Goal: Communication & Community: Answer question/provide support

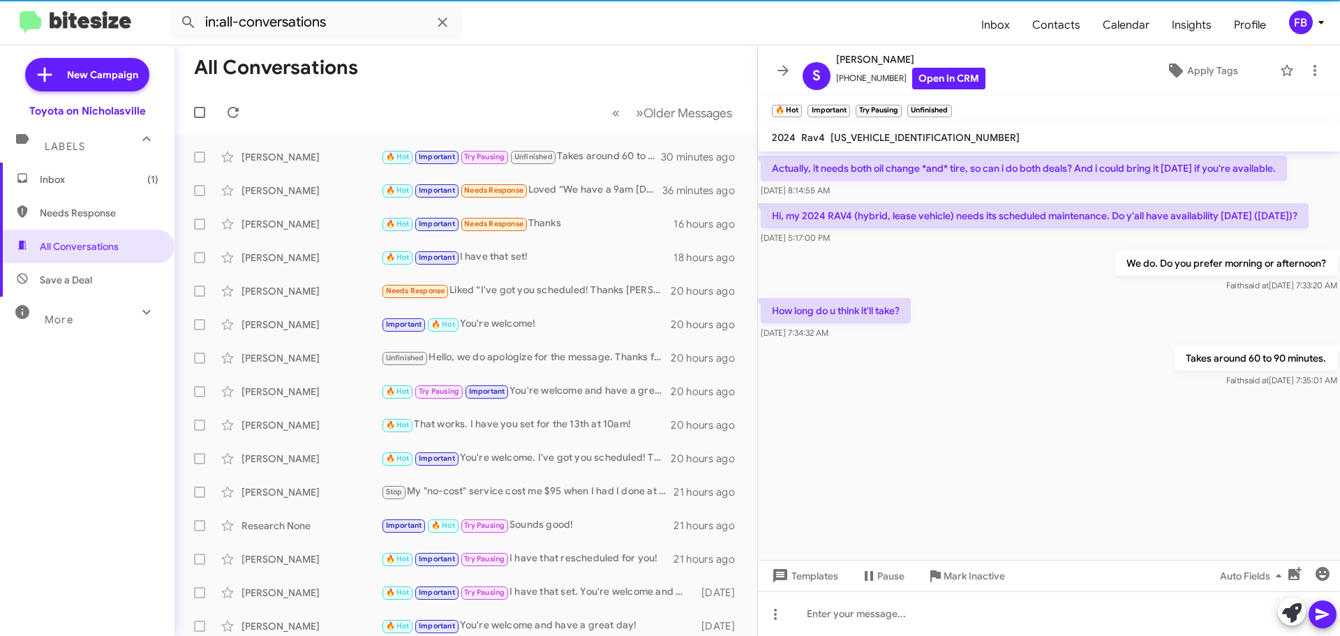
scroll to position [3554, 0]
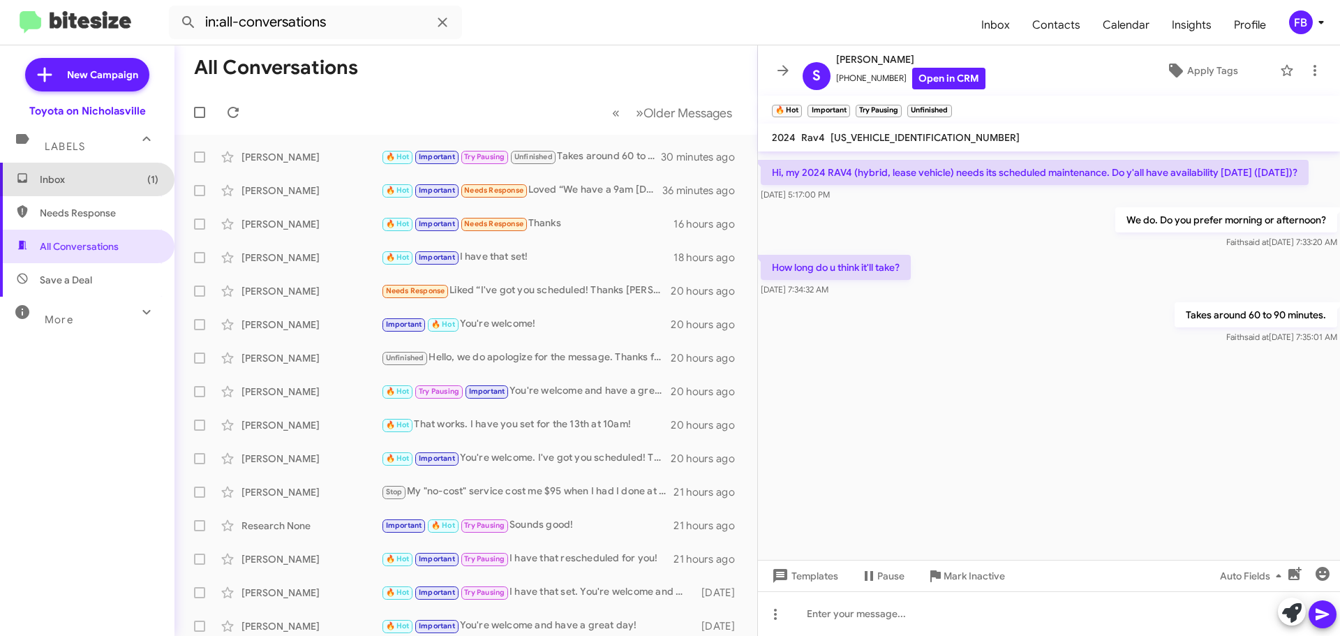
click at [90, 182] on span "Inbox (1)" at bounding box center [99, 179] width 119 height 14
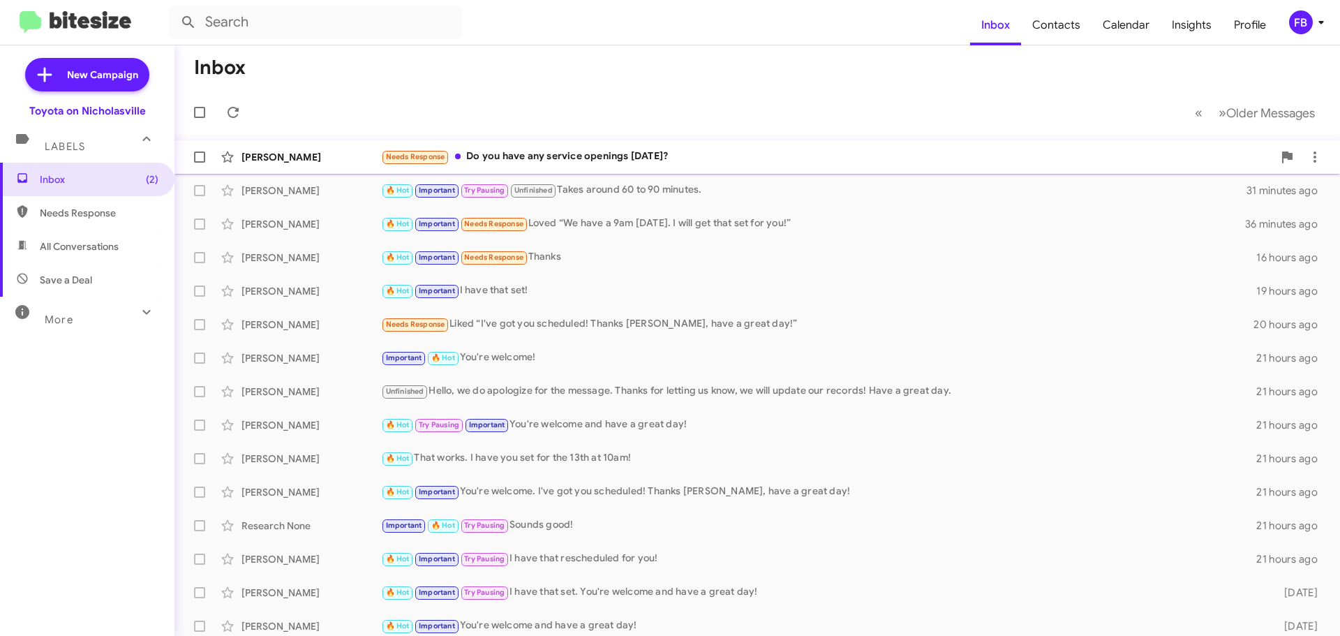
click at [666, 156] on div "Needs Response Do you have any service openings [DATE]?" at bounding box center [827, 157] width 892 height 16
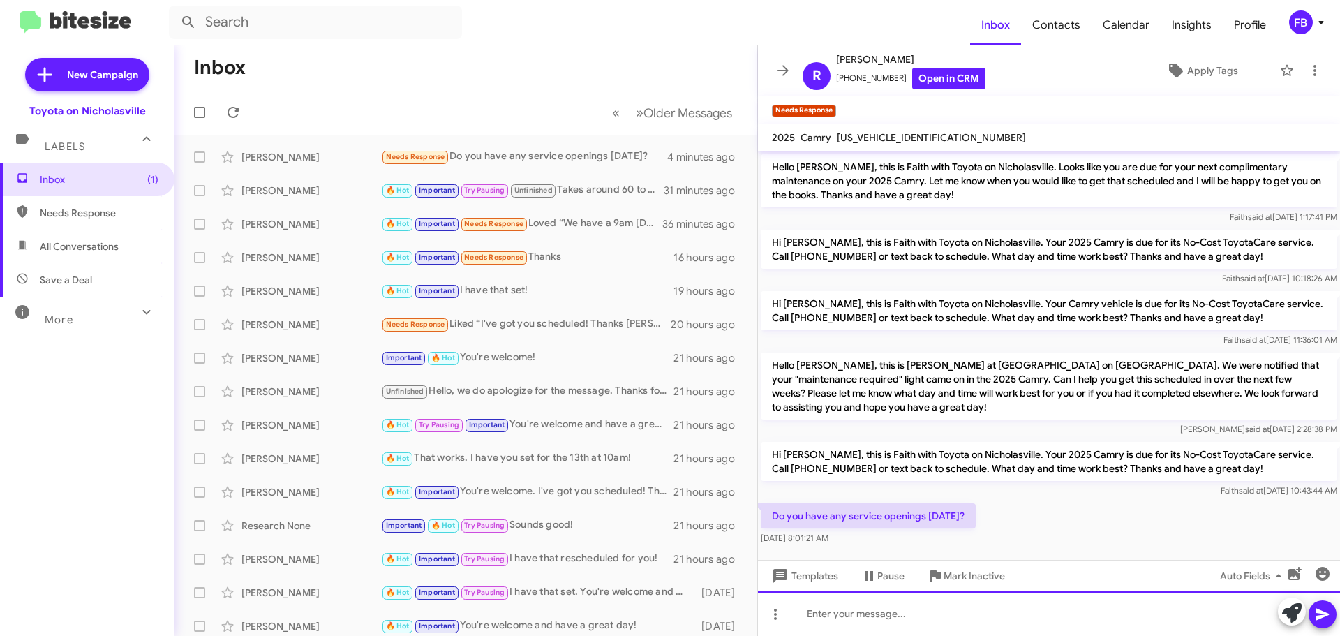
click at [871, 610] on div at bounding box center [1049, 613] width 582 height 45
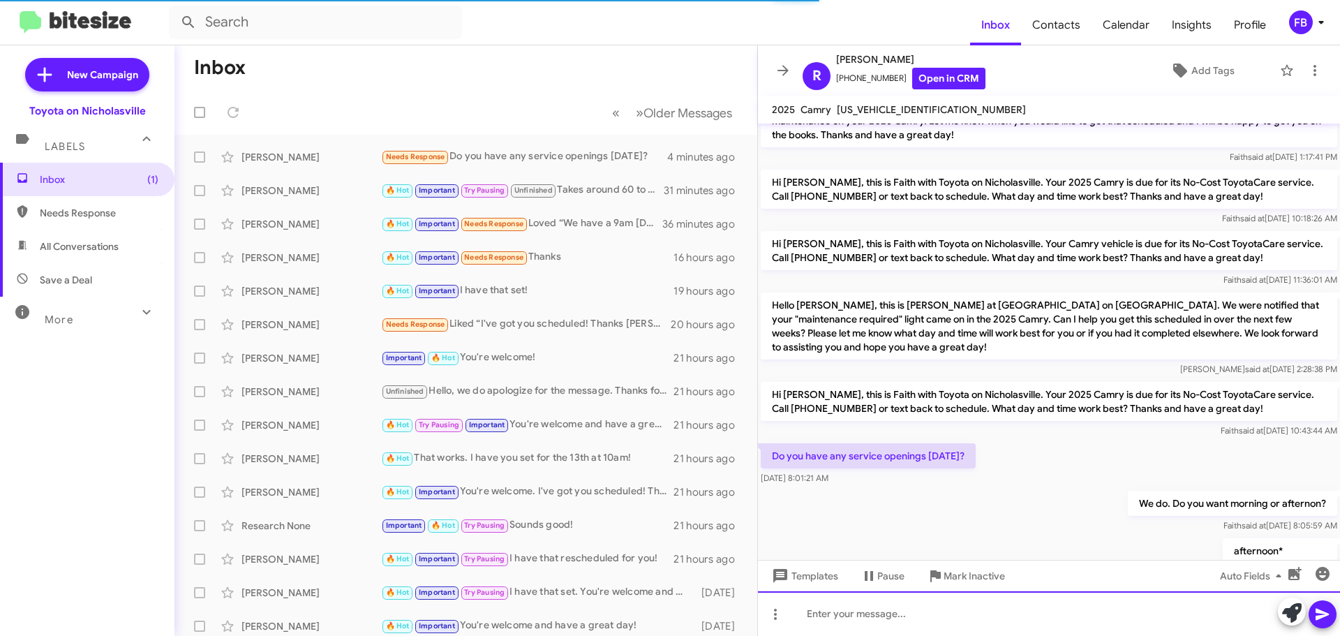
scroll to position [83, 0]
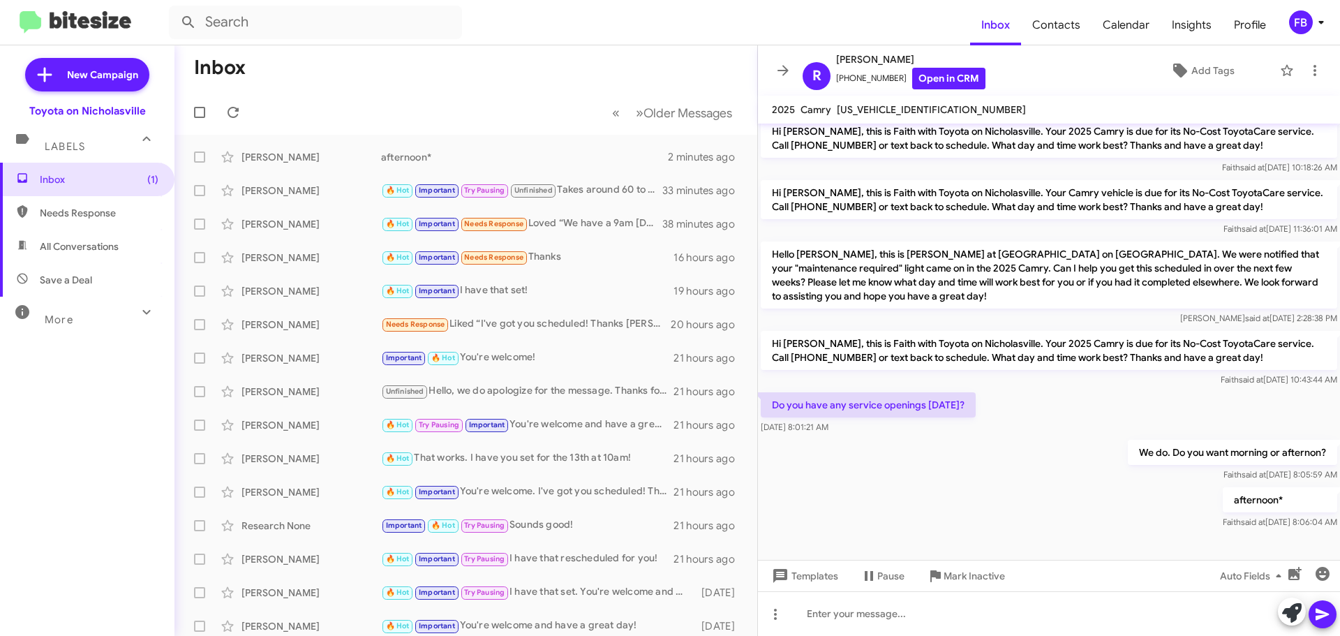
click at [123, 240] on span "All Conversations" at bounding box center [87, 246] width 174 height 33
type input "in:all-conversations"
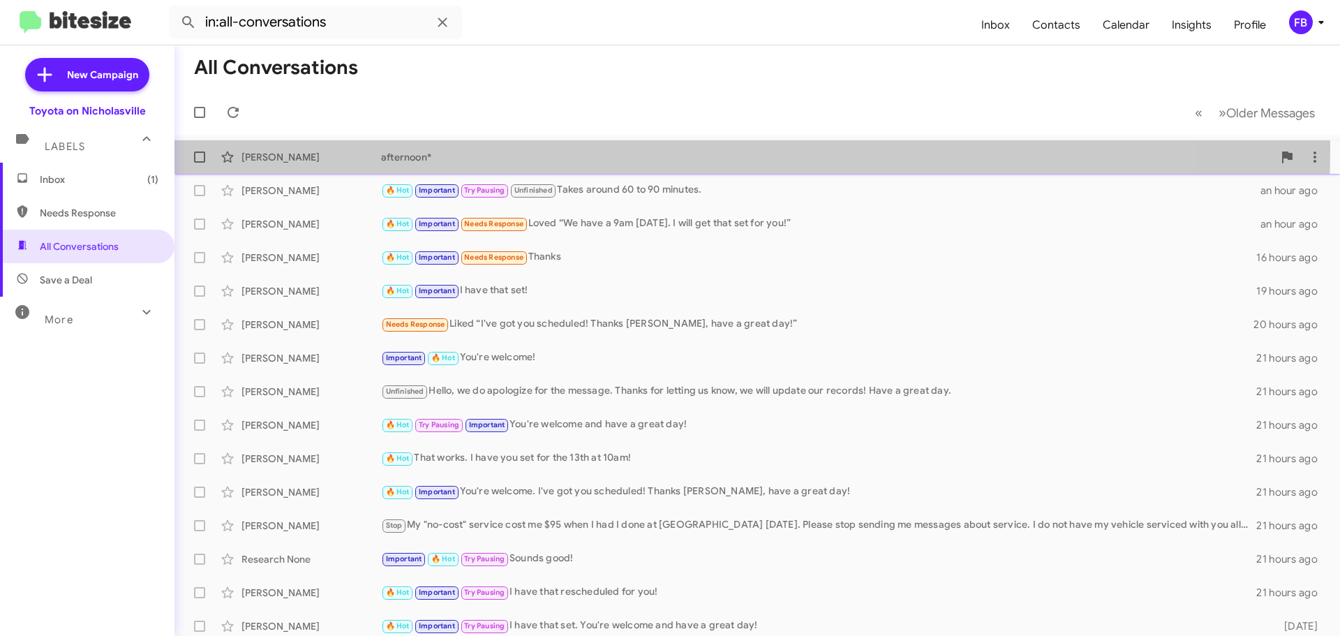
click at [465, 147] on div "[PERSON_NAME] afternoon* 29 minutes ago" at bounding box center [757, 157] width 1143 height 28
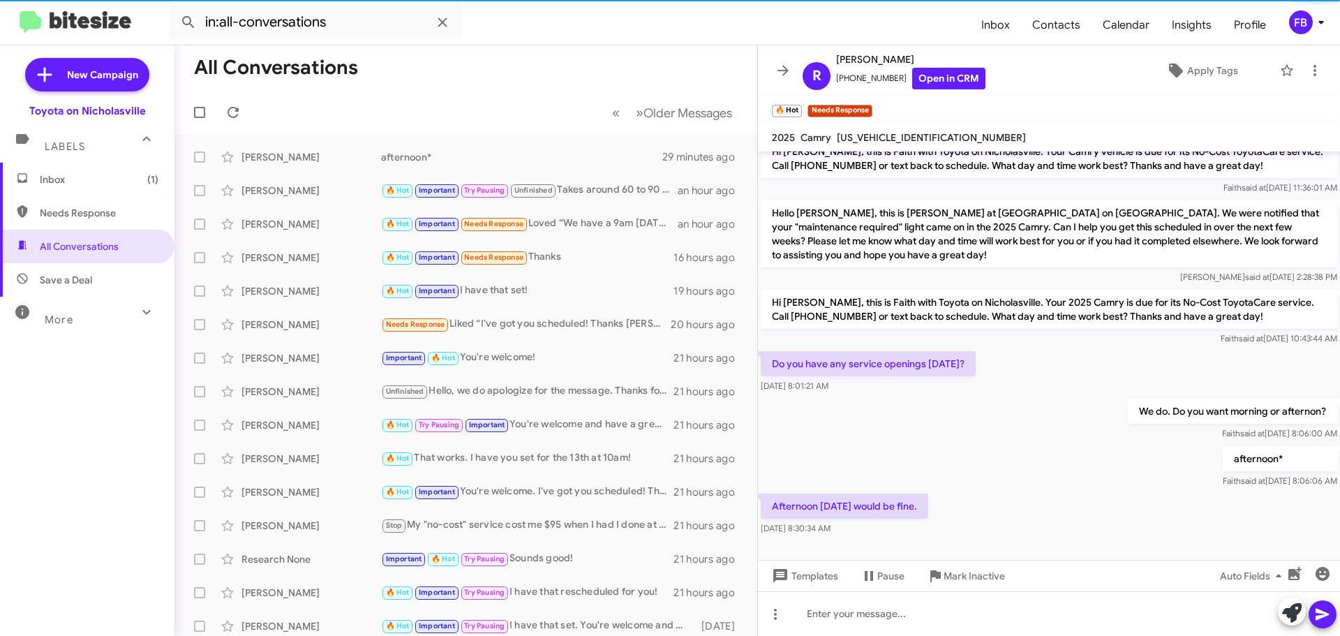
scroll to position [162, 0]
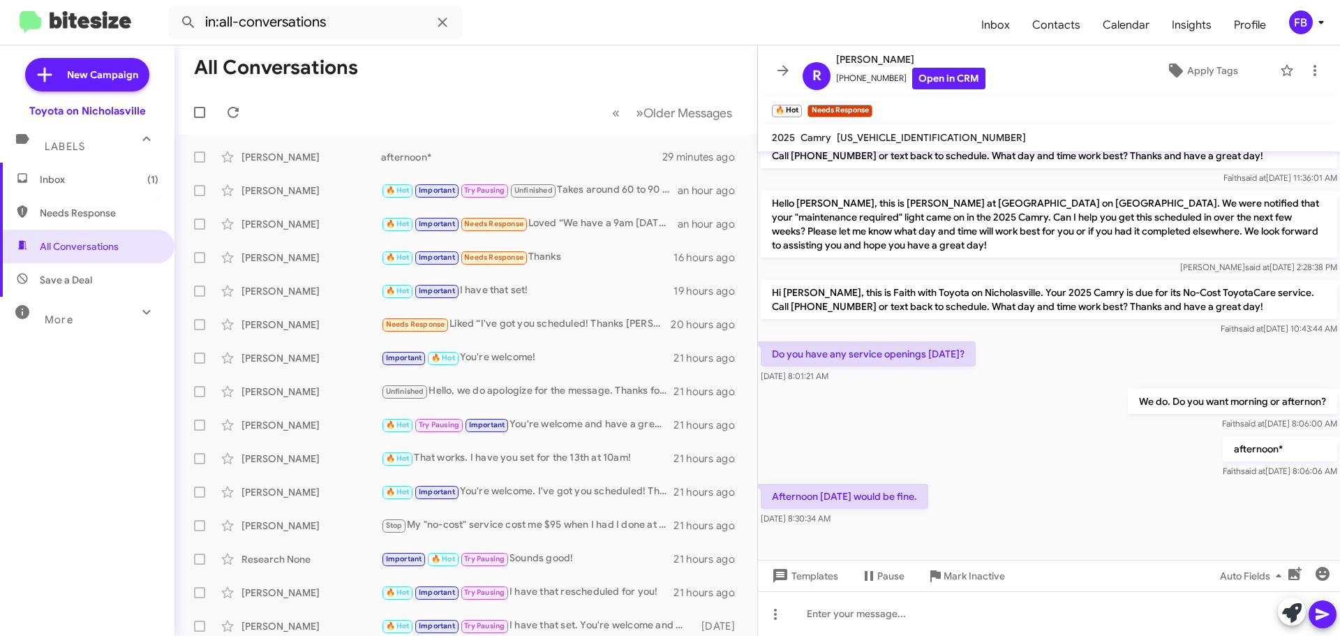
click at [922, 135] on span "[US_VEHICLE_IDENTIFICATION_NUMBER]" at bounding box center [931, 137] width 189 height 13
copy span "[US_VEHICLE_IDENTIFICATION_NUMBER]"
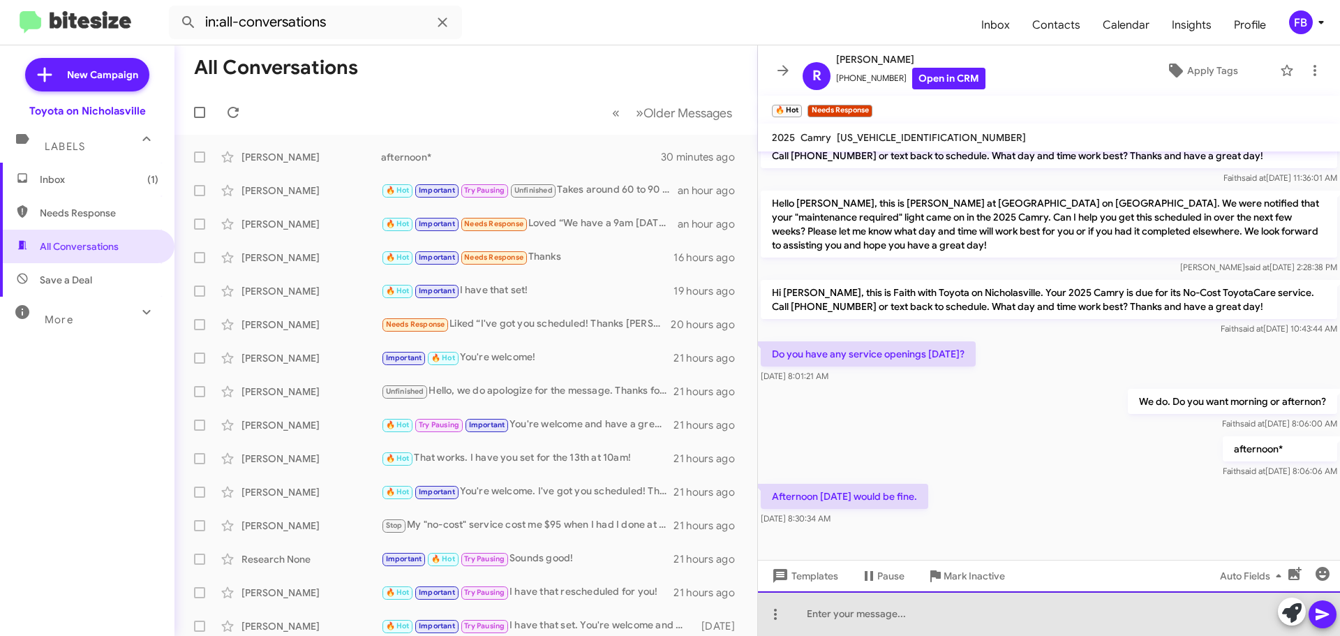
click at [855, 611] on div at bounding box center [1049, 613] width 582 height 45
click at [983, 610] on div "We have anywhere from 1:30 to" at bounding box center [1049, 613] width 582 height 45
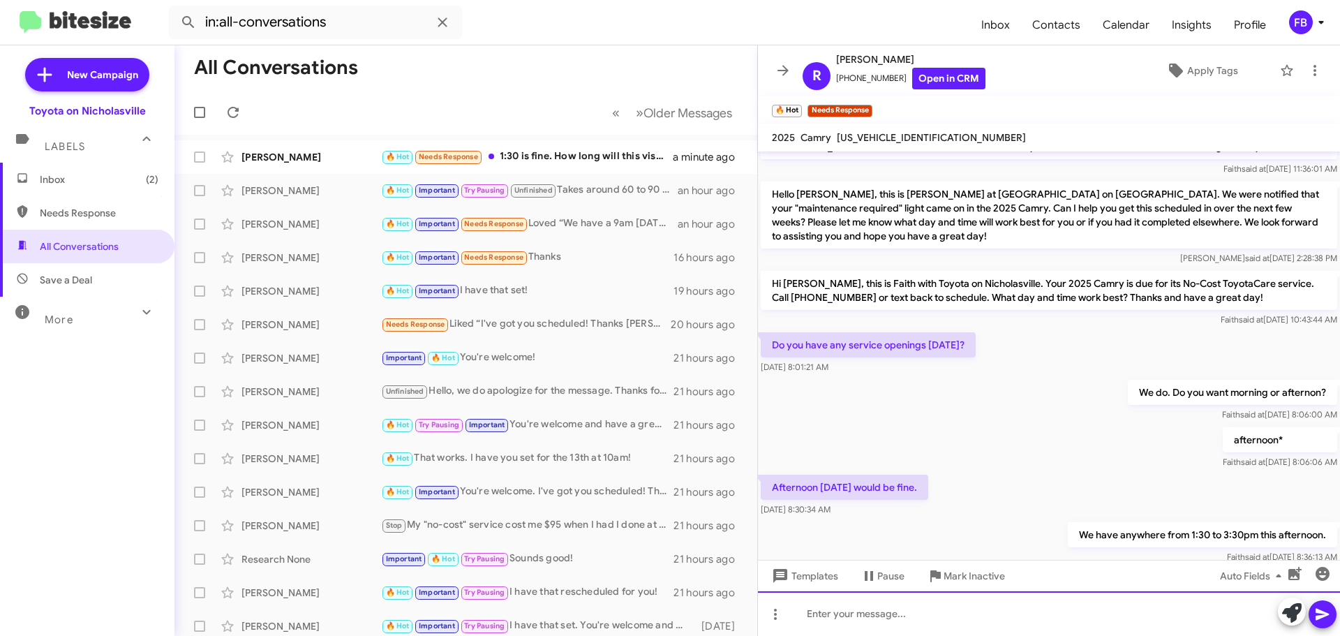
scroll to position [264, 0]
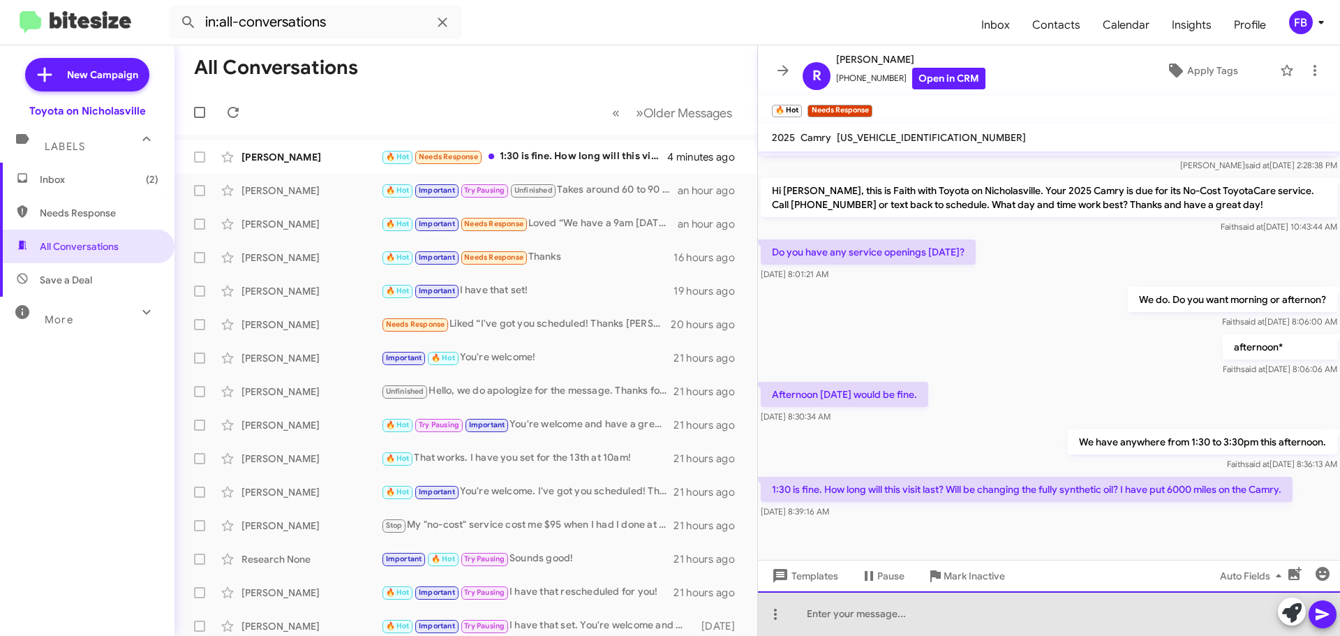
click at [891, 621] on div at bounding box center [1049, 613] width 582 height 45
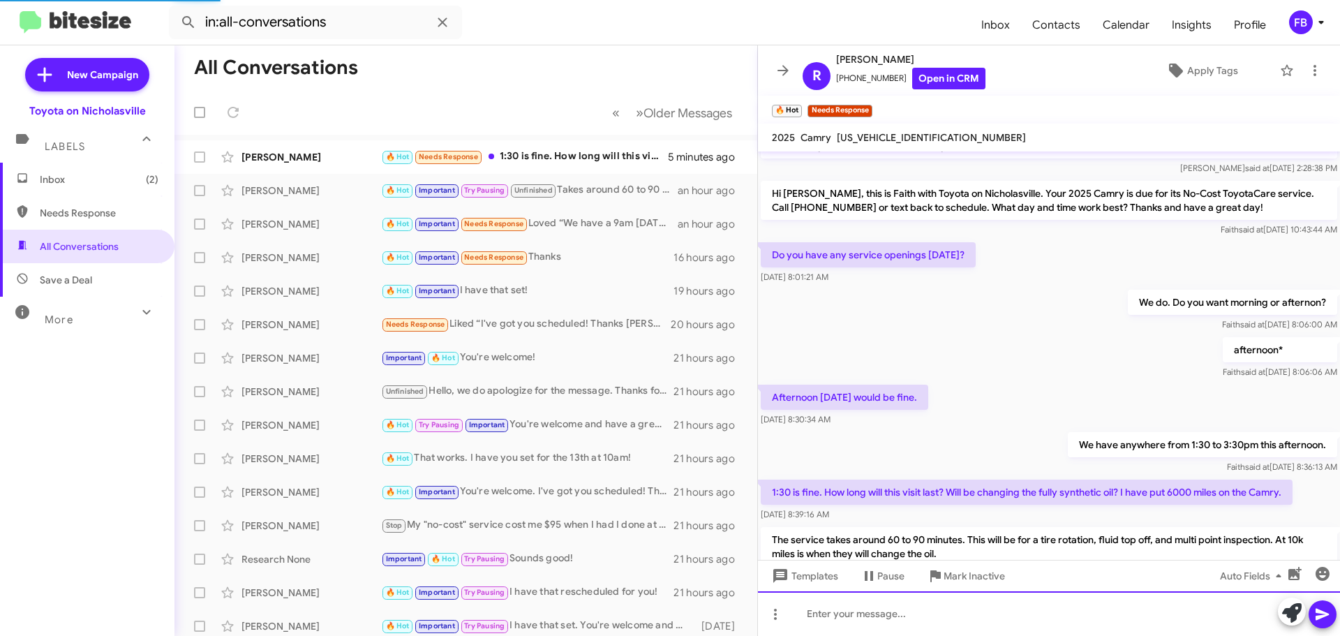
scroll to position [329, 0]
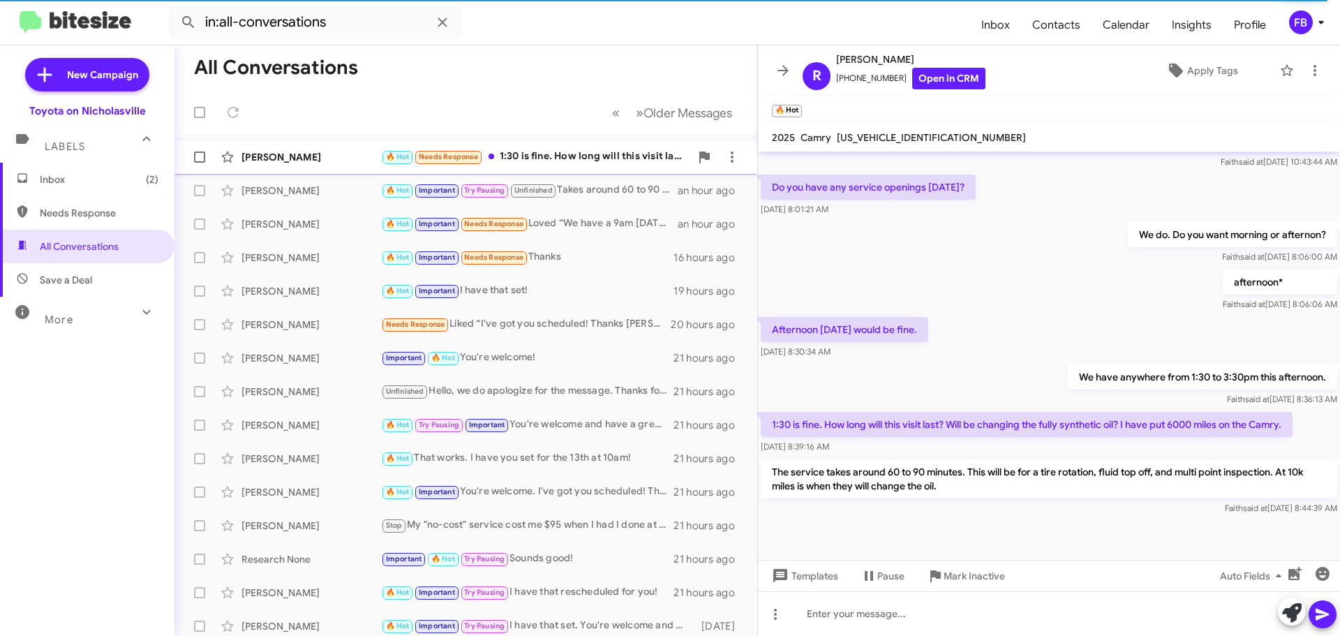
click at [588, 159] on div "🔥 Hot Needs Response 1:30 is fine. How long will this visit last? Will be chang…" at bounding box center [535, 157] width 309 height 16
